Goal: Task Accomplishment & Management: Manage account settings

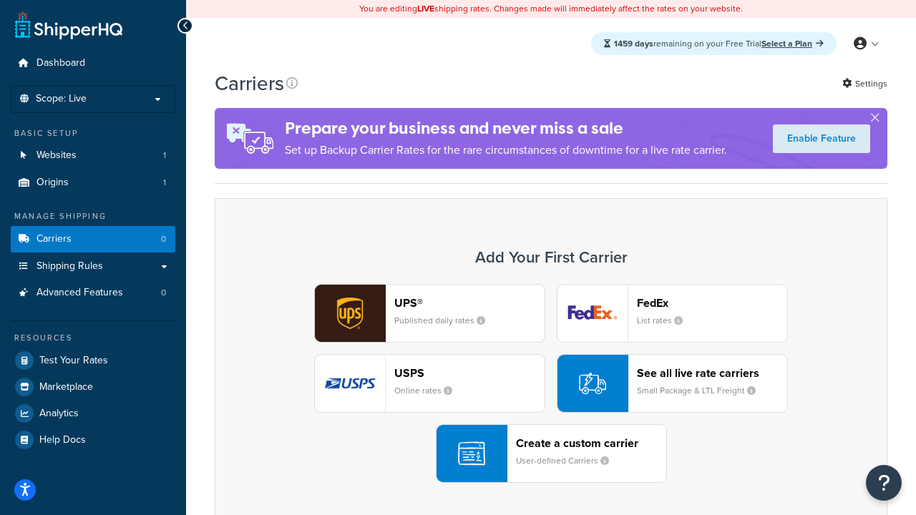
click at [551, 384] on div "UPS® Published daily rates FedEx List rates USPS Online rates See all live rate…" at bounding box center [551, 383] width 643 height 199
click at [712, 303] on header "FedEx" at bounding box center [712, 303] width 150 height 14
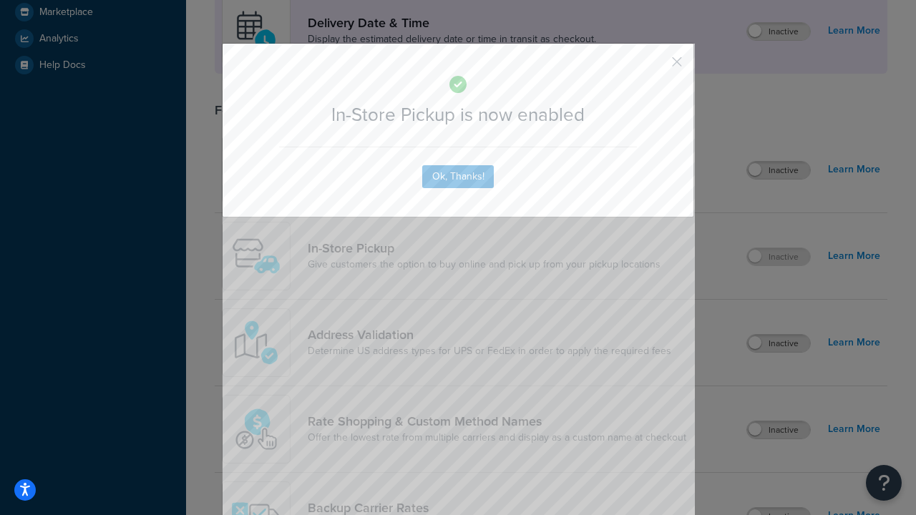
scroll to position [402, 0]
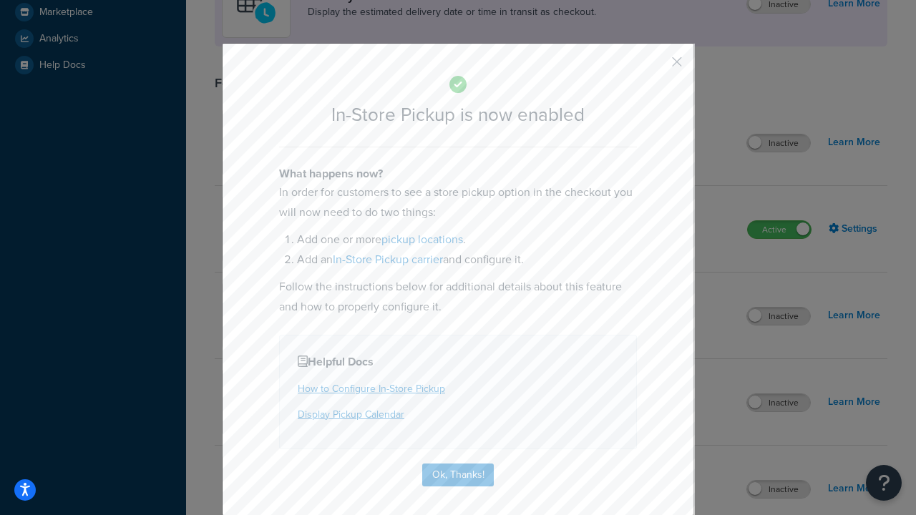
click at [656, 67] on button "button" at bounding box center [656, 67] width 4 height 4
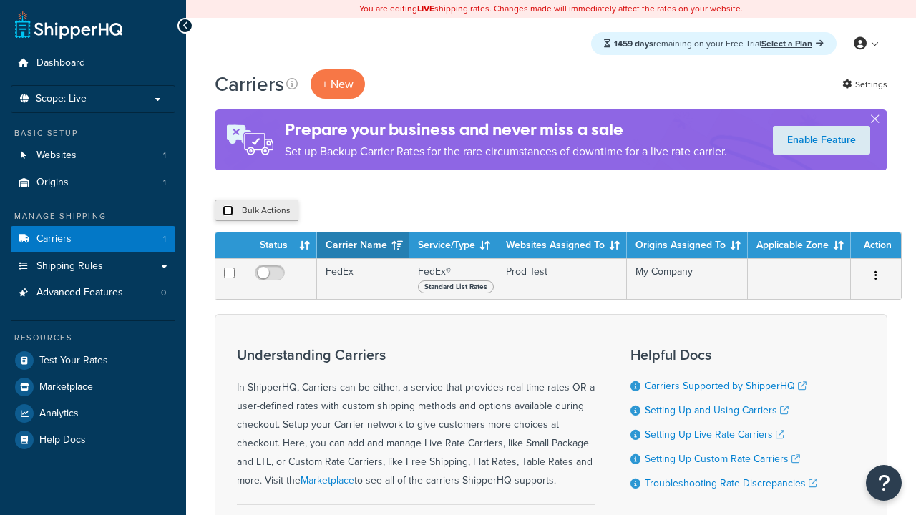
click at [228, 211] on input "checkbox" at bounding box center [228, 210] width 11 height 11
checkbox input "true"
click at [0, 0] on button "Delete" at bounding box center [0, 0] width 0 height 0
